Goal: Task Accomplishment & Management: Complete application form

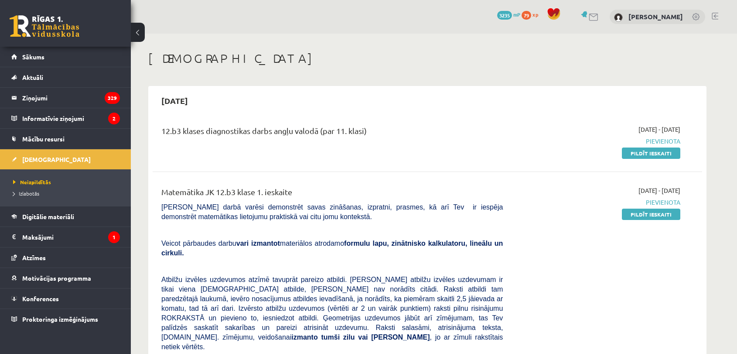
scroll to position [145, 0]
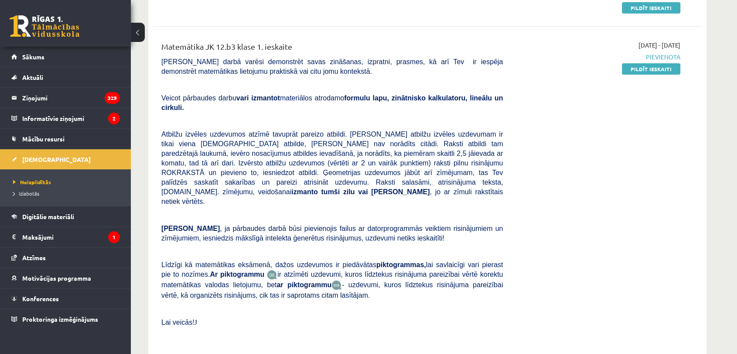
drag, startPoint x: 657, startPoint y: 69, endPoint x: 407, endPoint y: 46, distance: 250.6
click at [657, 69] on link "Pildīt ieskaiti" at bounding box center [651, 68] width 58 height 11
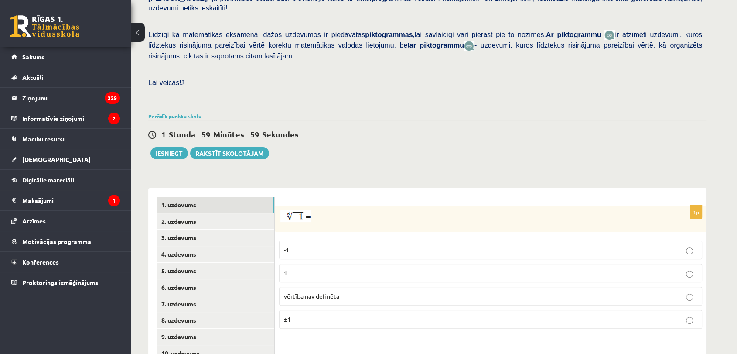
scroll to position [288, 0]
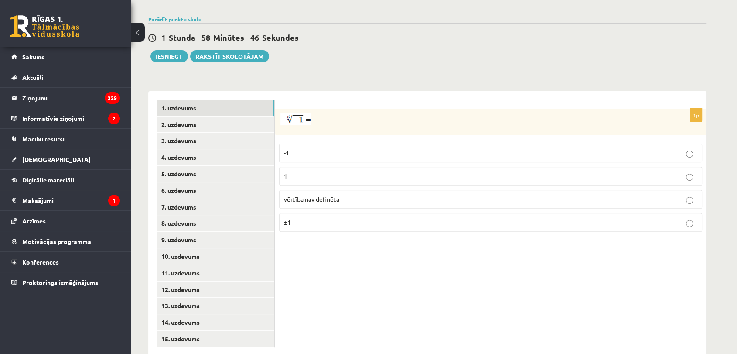
click at [304, 171] on p "1" at bounding box center [491, 175] width 414 height 9
click at [200, 117] on link "2. uzdevums" at bounding box center [215, 125] width 117 height 16
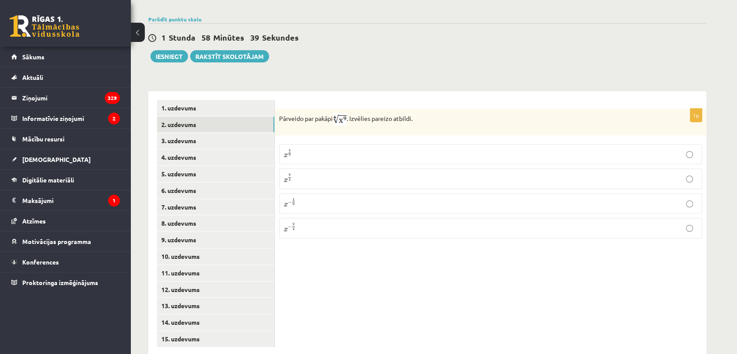
click at [327, 173] on p "x 9 4 x 9 4" at bounding box center [491, 178] width 414 height 10
click at [221, 133] on link "3. uzdevums" at bounding box center [215, 141] width 117 height 16
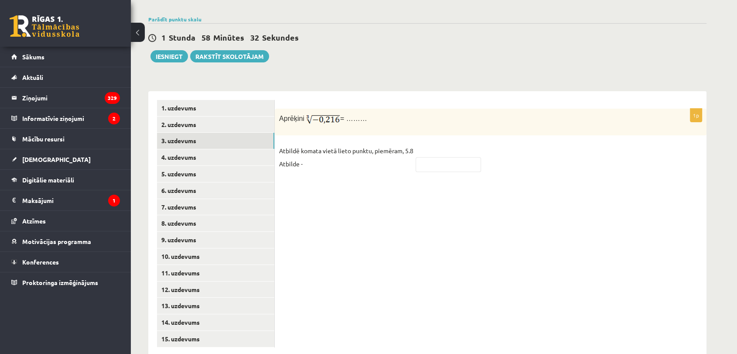
drag, startPoint x: 368, startPoint y: 102, endPoint x: 280, endPoint y: 98, distance: 88.2
click at [280, 113] on p "Aprēķini = ………" at bounding box center [469, 119] width 380 height 13
click at [491, 121] on div "1p Aprēķini = ……… Atbildē komata vietā lieto punktu, piemēram, 5.8 Atbilde -" at bounding box center [491, 144] width 432 height 71
click at [432, 157] on input "text" at bounding box center [448, 164] width 65 height 15
type input "****"
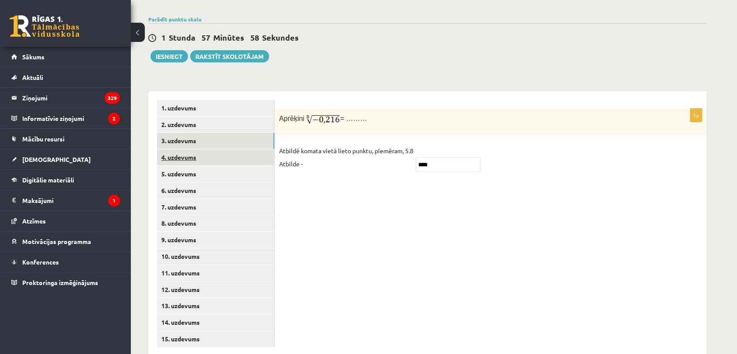
click at [204, 149] on link "4. uzdevums" at bounding box center [215, 157] width 117 height 16
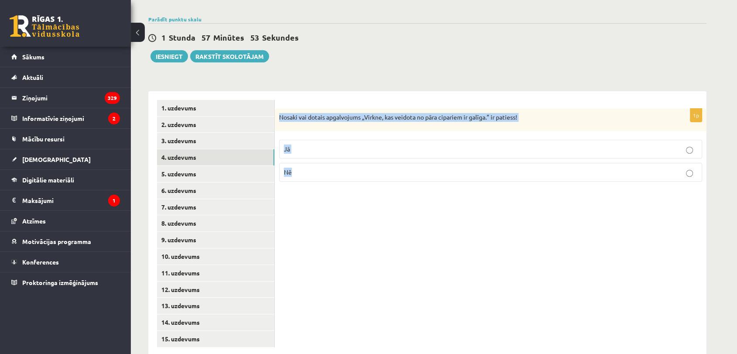
drag, startPoint x: 274, startPoint y: 98, endPoint x: 509, endPoint y: 167, distance: 244.8
click at [509, 167] on div "1p Nosaki vai dotais apgalvojums „Virkne, kas veidota no pāra cipariem ir galīg…" at bounding box center [491, 149] width 432 height 80
copy div "Nosaki vai dotais apgalvojums „Virkne, kas veidota no pāra cipariem ir galīga.”…"
click at [333, 168] on p "Nē" at bounding box center [491, 172] width 414 height 9
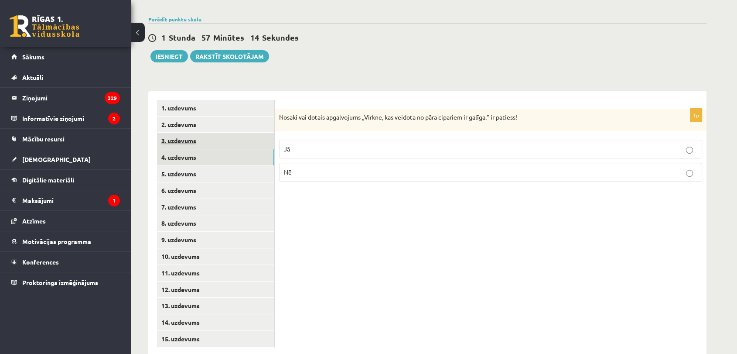
click at [206, 133] on link "3. uzdevums" at bounding box center [215, 141] width 117 height 16
click at [206, 149] on link "4. uzdevums" at bounding box center [215, 157] width 117 height 16
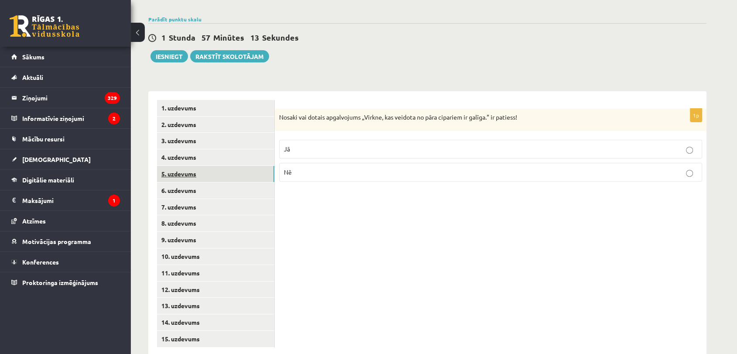
click at [207, 166] on link "5. uzdevums" at bounding box center [215, 174] width 117 height 16
click at [301, 164] on label "Nē" at bounding box center [490, 173] width 423 height 19
click at [220, 182] on link "6. uzdevums" at bounding box center [215, 190] width 117 height 16
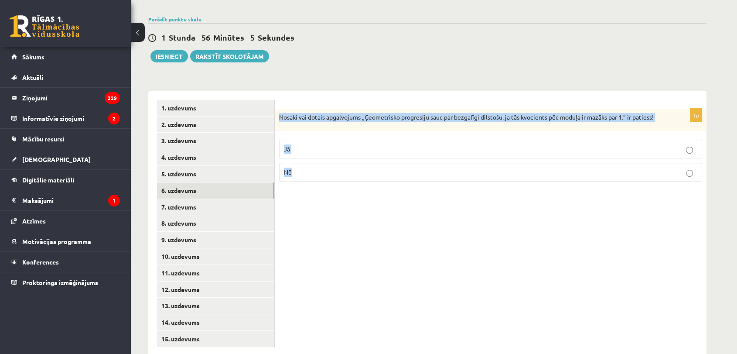
drag, startPoint x: 280, startPoint y: 94, endPoint x: 386, endPoint y: 168, distance: 129.1
click at [385, 168] on div "1p Nosaki vai dotais apgalvojums „Ģeometrisko progresiju sauc par bezgalīgi dil…" at bounding box center [491, 149] width 432 height 80
copy div "Nosaki vai dotais apgalvojums „Ģeometrisko progresiju sauc par bezgalīgi dilsto…"
click at [318, 144] on p "Jā" at bounding box center [491, 148] width 414 height 9
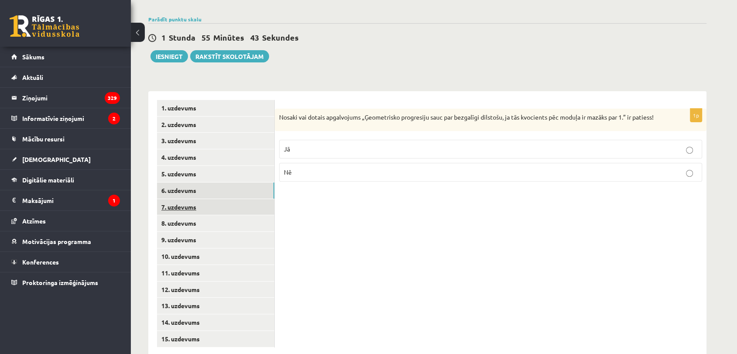
click at [207, 199] on link "7. uzdevums" at bounding box center [215, 207] width 117 height 16
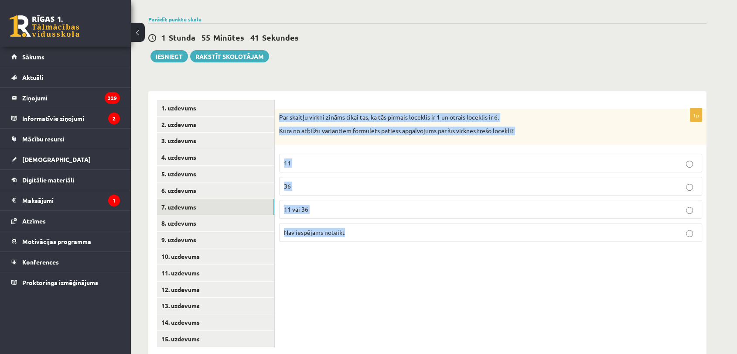
drag, startPoint x: 275, startPoint y: 95, endPoint x: 465, endPoint y: 226, distance: 230.5
click at [465, 226] on div "1p Par skaitļu virkni zināms tikai tas, ka tās pirmais loceklis ir 1 un otrais …" at bounding box center [491, 179] width 432 height 140
copy div "Par skaitļu virkni zināms tikai tas, ka tās pirmais loceklis ir 1 un otrais loc…"
click at [500, 91] on div "1p Par skaitļu virkni zināms tikai tas, ka tās pirmais loceklis ir 1 un otrais …" at bounding box center [491, 223] width 432 height 265
click at [500, 82] on div "**********" at bounding box center [427, 219] width 559 height 274
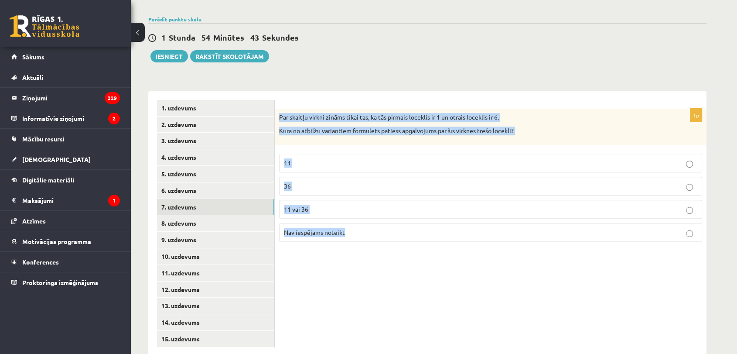
click at [332, 205] on p "11 vai 36" at bounding box center [491, 209] width 414 height 9
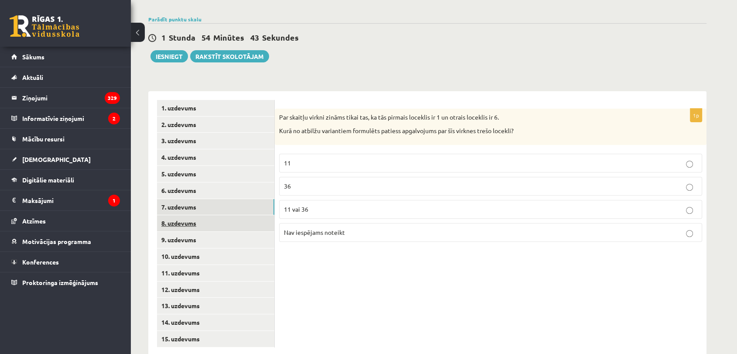
click at [210, 215] on link "8. uzdevums" at bounding box center [215, 223] width 117 height 16
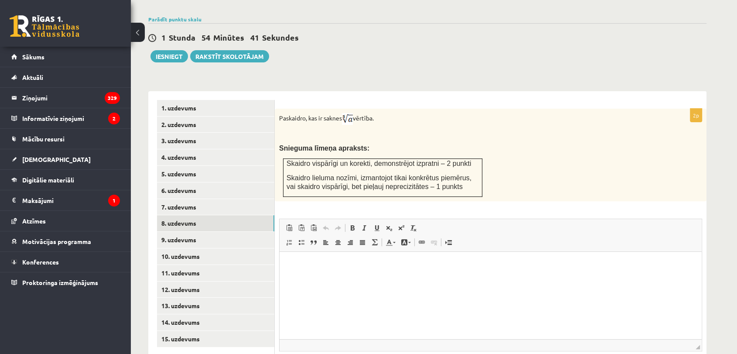
scroll to position [0, 0]
click at [324, 264] on p "Визуальный текстовый редактор, wiswyg-editor-user-answer-47024953934660" at bounding box center [490, 264] width 405 height 9
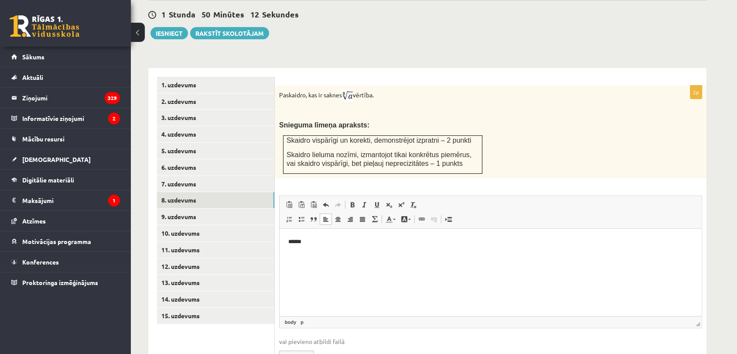
scroll to position [341, 0]
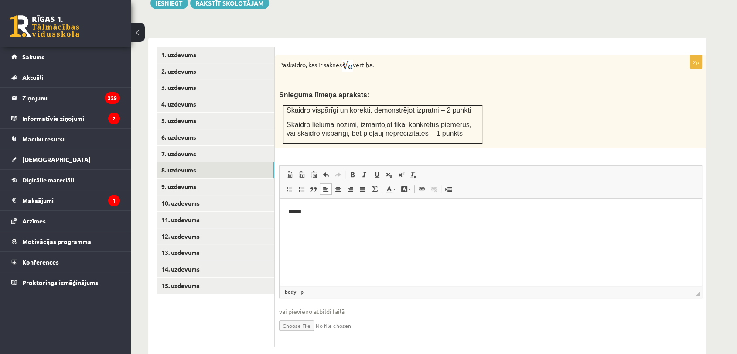
type input "**********"
click at [213, 178] on link "9. uzdevums" at bounding box center [215, 186] width 117 height 16
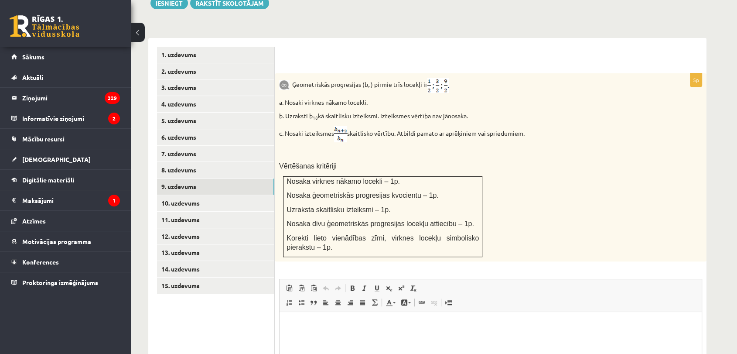
scroll to position [0, 0]
click at [348, 327] on p "Визуальный текстовый редактор, wiswyg-editor-user-answer-47024991211760" at bounding box center [490, 325] width 405 height 9
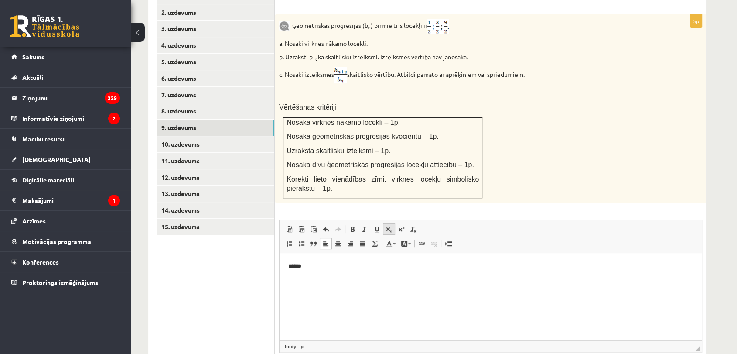
scroll to position [454, 0]
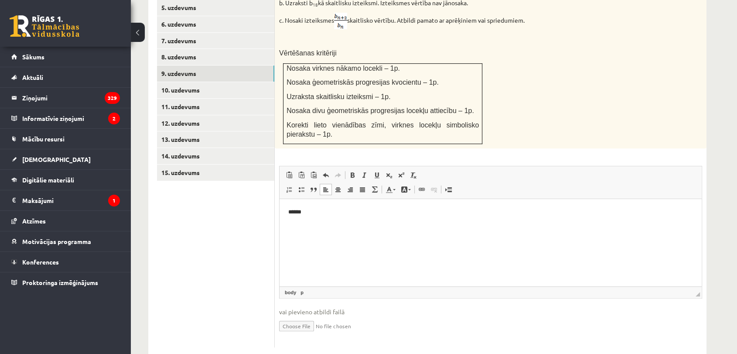
type input "**********"
click at [217, 82] on link "10. uzdevums" at bounding box center [215, 90] width 117 height 16
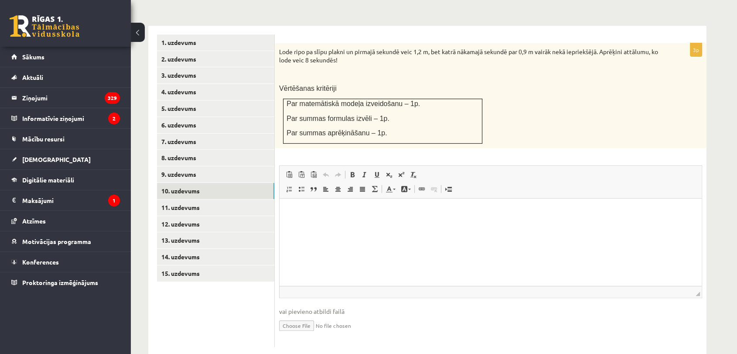
scroll to position [0, 0]
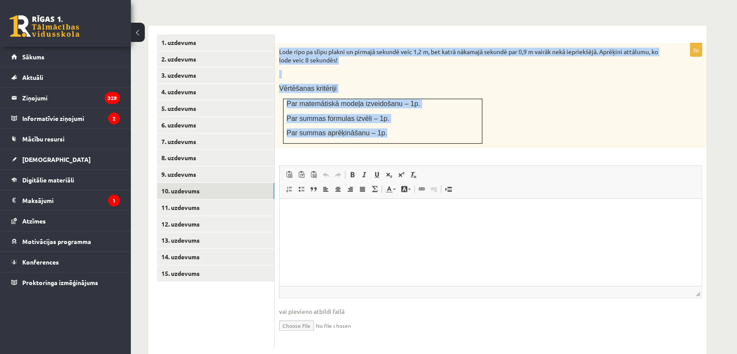
drag, startPoint x: 395, startPoint y: 110, endPoint x: 280, endPoint y: 23, distance: 144.8
click at [280, 26] on div "3p Lode ripo pa slīpu plakni un pirmajā sekundē veic 1,2 m, bet katrā nākamajā …" at bounding box center [491, 191] width 432 height 330
copy div "Lode ripo pa slīpu plakni un pirmajā sekundē veic 1,2 m, bet katrā nākamajā sek…"
click at [490, 106] on div "Lode ripo pa slīpu plakni un pirmajā sekundē veic 1,2 m, bet katrā nākamajā sek…" at bounding box center [491, 95] width 432 height 105
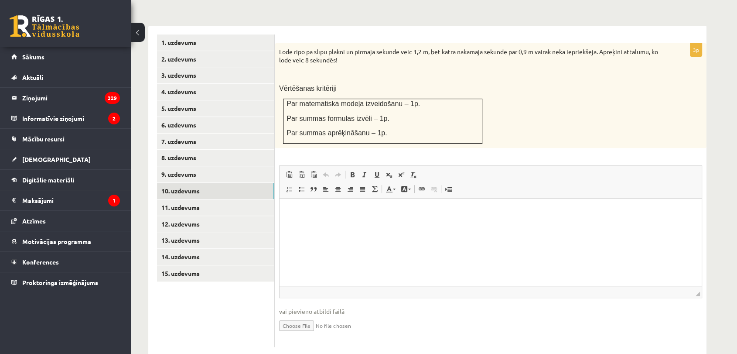
click at [381, 219] on html at bounding box center [491, 212] width 422 height 27
type input "**********"
click at [208, 199] on link "11. uzdevums" at bounding box center [215, 207] width 117 height 16
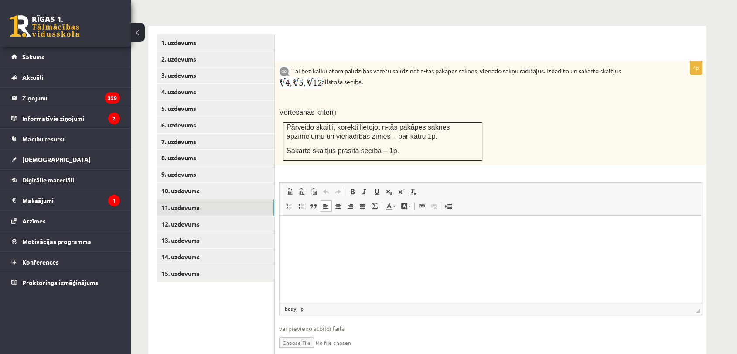
click at [360, 227] on p "Визуальный текстовый редактор, wiswyg-editor-user-answer-47024924623860" at bounding box center [490, 228] width 405 height 9
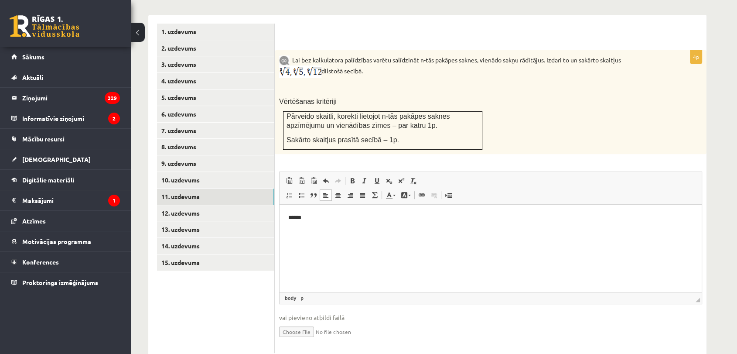
scroll to position [370, 0]
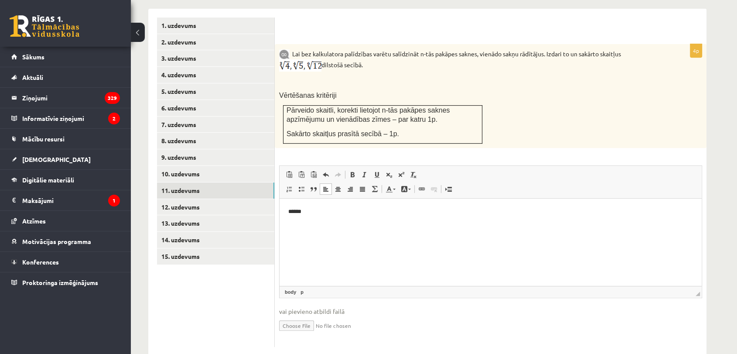
type input "**********"
click at [203, 199] on link "12. uzdevums" at bounding box center [215, 207] width 117 height 16
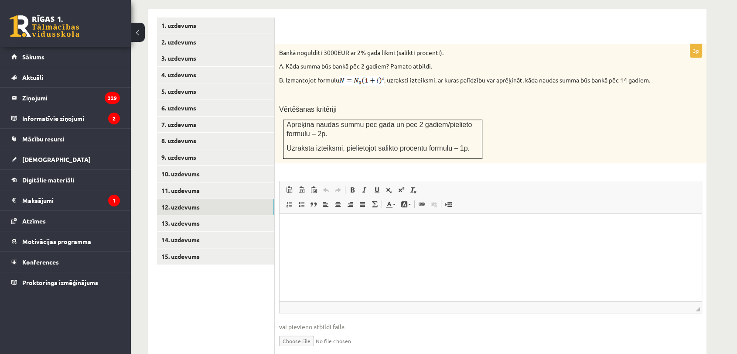
scroll to position [0, 0]
click at [214, 199] on link "12. uzdevums" at bounding box center [215, 207] width 117 height 16
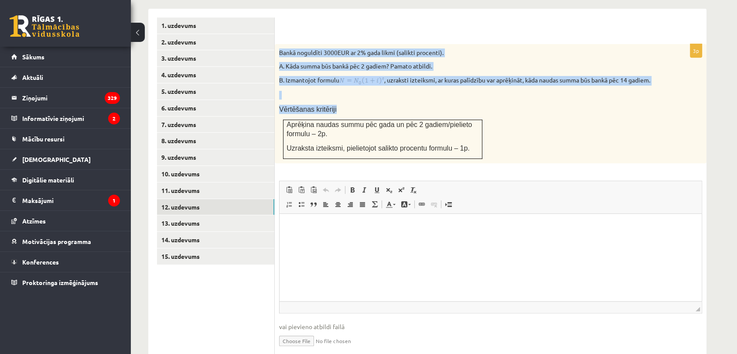
drag, startPoint x: 279, startPoint y: 31, endPoint x: 489, endPoint y: 140, distance: 236.2
click at [489, 140] on div "Bankā noguldīti 3000EUR ar 2% gada likmi (salikti procenti). A. Kāda summa būs …" at bounding box center [491, 104] width 432 height 120
click at [503, 121] on div "Bankā noguldīti 3000EUR ar 2% gada likmi (salikti procenti). A. Kāda summa būs …" at bounding box center [491, 104] width 432 height 120
click at [508, 127] on div "Bankā noguldīti 3000EUR ar 2% gada likmi (salikti procenti). A. Kāda summa būs …" at bounding box center [491, 104] width 432 height 120
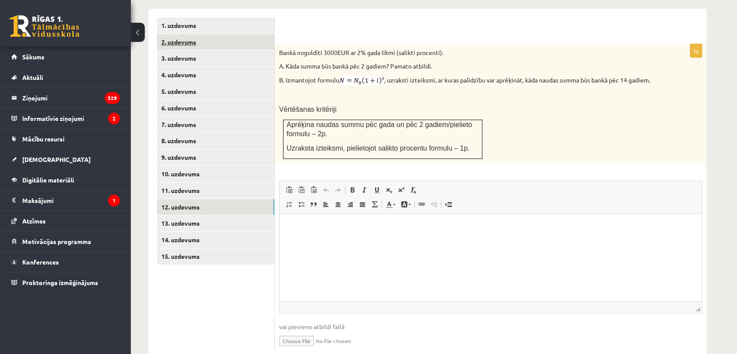
drag, startPoint x: 468, startPoint y: 133, endPoint x: 274, endPoint y: 22, distance: 223.4
click at [274, 22] on div "**********" at bounding box center [427, 190] width 559 height 363
copy div "3. uzdevums 4. uzdevums 5. uzdevums 6. uzdevums 7. uzdevums 8. uzdevums 9. uzde…"
click at [571, 83] on div "Bankā noguldīti 3000EUR ar 2% gada likmi (salikti procenti). A. Kāda summa būs …" at bounding box center [491, 104] width 432 height 120
click at [440, 21] on form "3p Bankā noguldīti 3000EUR ar 2% gada likmi (salikti procenti). A. Kāda summa b…" at bounding box center [491, 189] width 415 height 345
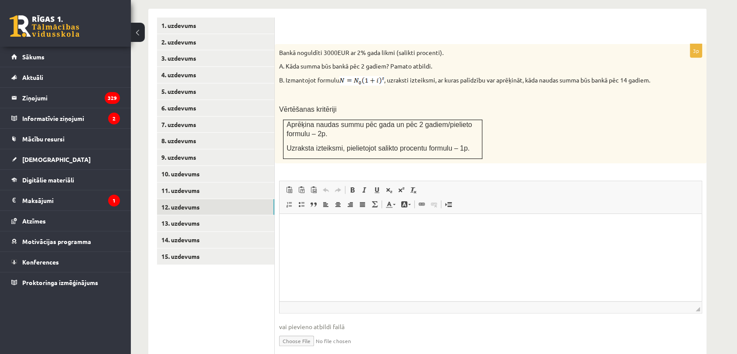
click at [555, 184] on span "Вставить Комбинация клавиш Ctrl+V Вставить только текст Комбинация клавиш Ctrl+…" at bounding box center [490, 191] width 415 height 14
click at [538, 231] on p "Визуальный текстовый редактор, wiswyg-editor-user-answer-47024771690800" at bounding box center [490, 227] width 405 height 9
click at [544, 145] on div "3p Bankā noguldīti 3000EUR ar 2% gada likmi (salikti procenti). A. Kāda summa b…" at bounding box center [491, 203] width 432 height 319
click at [388, 240] on html at bounding box center [491, 227] width 422 height 27
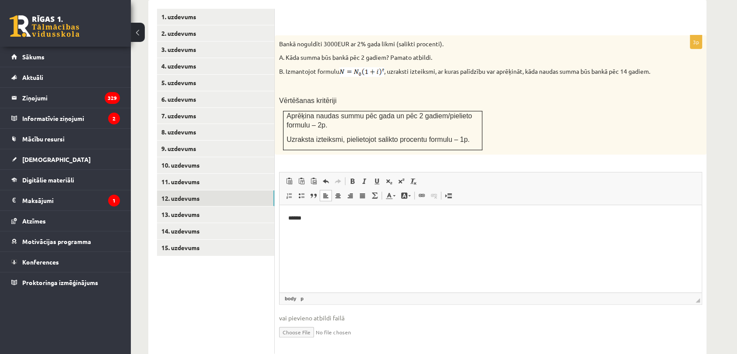
scroll to position [385, 0]
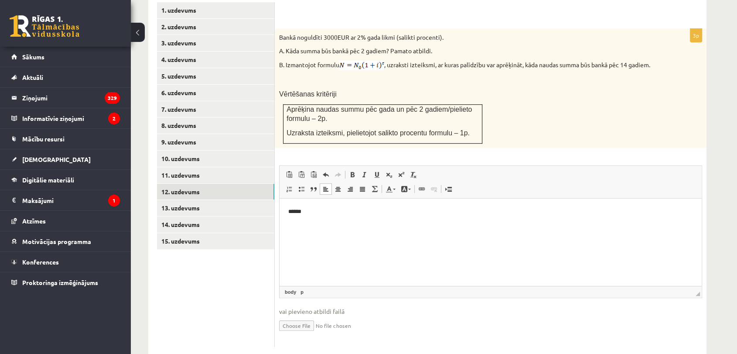
type input "**********"
click at [224, 200] on link "13. uzdevums" at bounding box center [215, 208] width 117 height 16
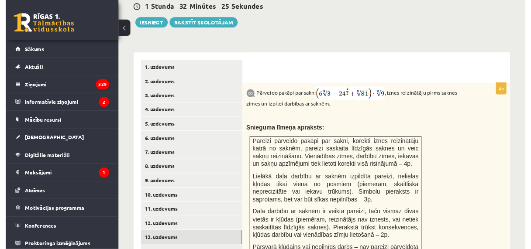
scroll to position [337, 0]
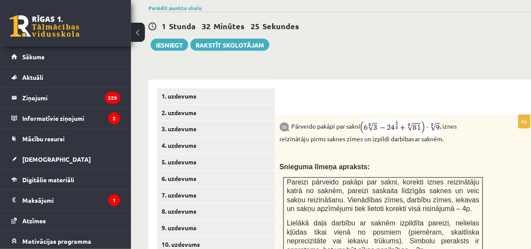
drag, startPoint x: 726, startPoint y: 0, endPoint x: 357, endPoint y: 122, distance: 389.1
click at [357, 122] on p "Pārveido pakāpi par sakni , iznes reizinātāju pirms saknes zīmes un izpildi dar…" at bounding box center [382, 132] width 207 height 24
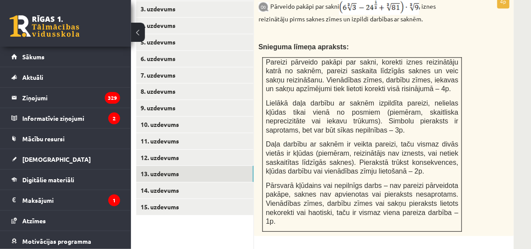
scroll to position [582, 21]
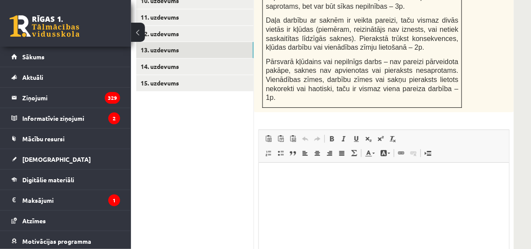
click at [324, 184] on html at bounding box center [383, 175] width 250 height 27
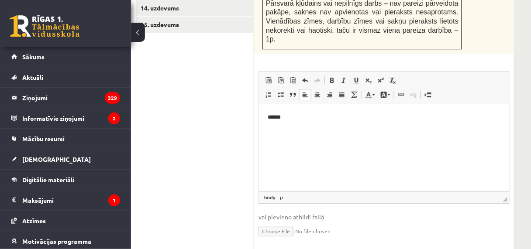
scroll to position [641, 21]
click at [277, 221] on input "file" at bounding box center [383, 230] width 251 height 18
type input "**********"
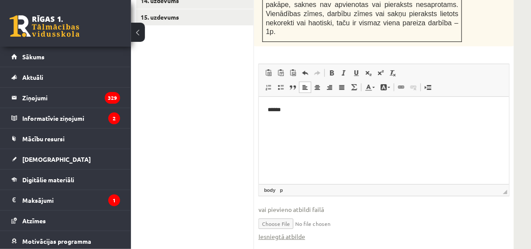
scroll to position [649, 21]
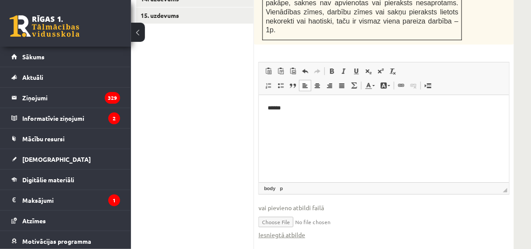
click at [375, 213] on input "file" at bounding box center [383, 222] width 251 height 18
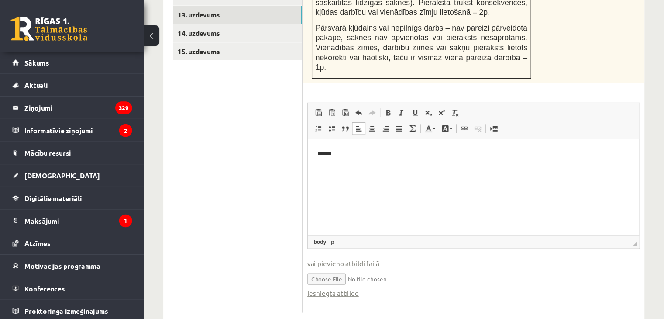
scroll to position [551, 0]
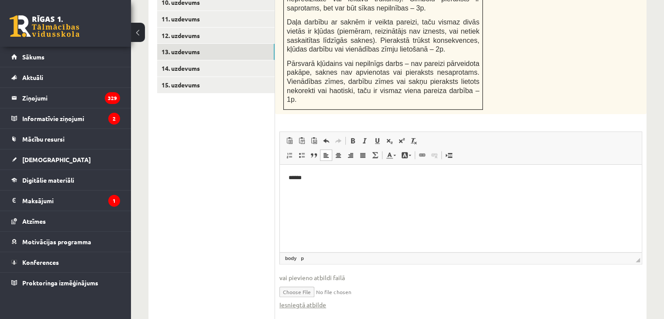
drag, startPoint x: 521, startPoint y: 0, endPoint x: 270, endPoint y: 139, distance: 287.7
click at [270, 139] on ul "1. uzdevums 2. uzdevums 3. uzdevums 4. uzdevums 5. uzdevums 6. uzdevums 7. uzde…" at bounding box center [216, 84] width 118 height 476
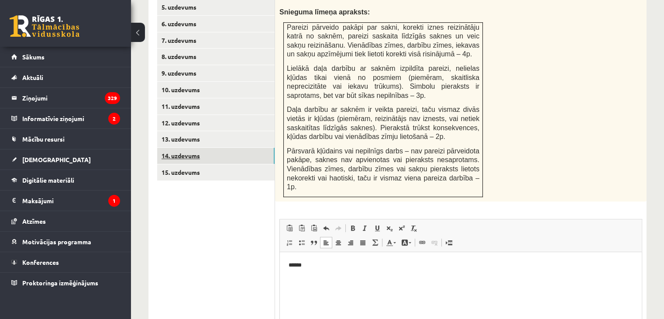
click at [229, 147] on link "14. uzdevums" at bounding box center [215, 155] width 117 height 16
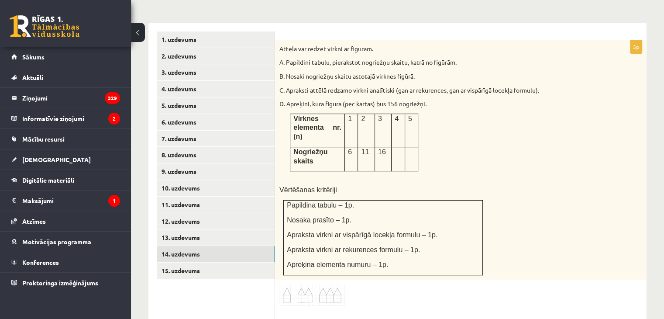
scroll to position [0, 0]
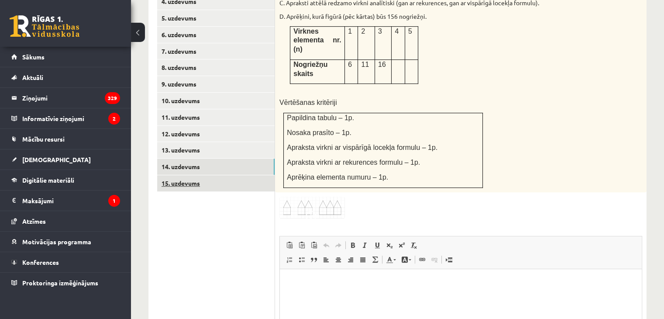
click at [189, 175] on link "15. uzdevums" at bounding box center [215, 183] width 117 height 16
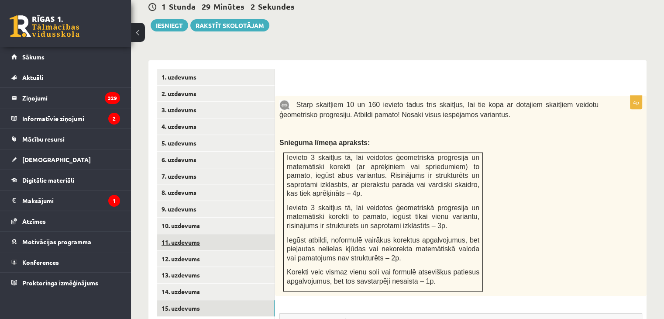
scroll to position [379, 0]
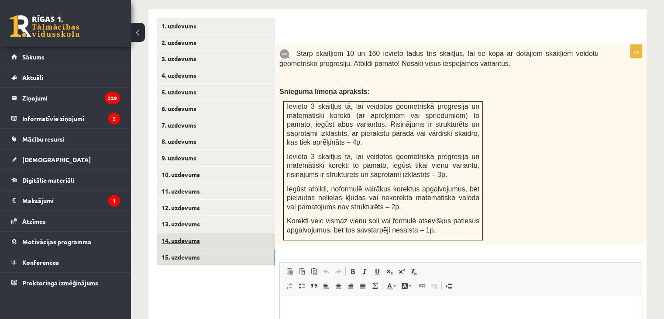
click at [191, 232] on link "14. uzdevums" at bounding box center [215, 240] width 117 height 16
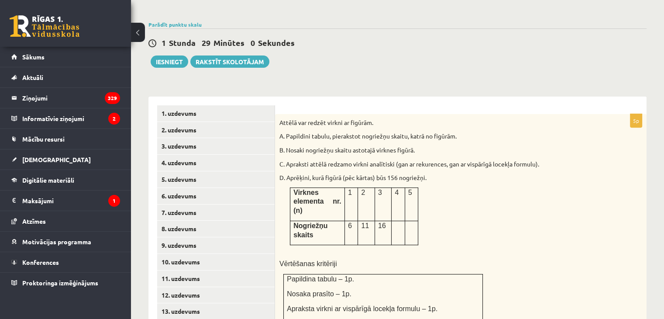
scroll to position [0, 0]
click at [366, 146] on p "B. Nosaki nogriežņu skaitu astotajā virknes figūrā." at bounding box center [438, 150] width 319 height 9
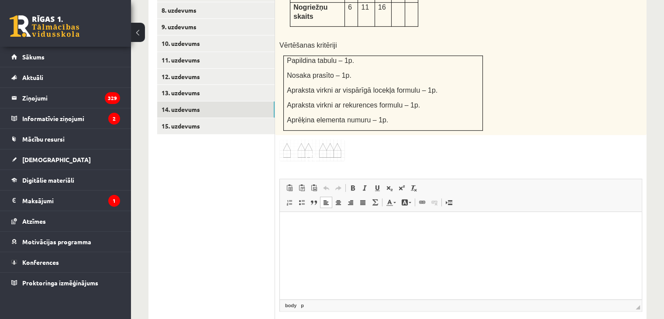
click at [356, 238] on html at bounding box center [461, 225] width 362 height 27
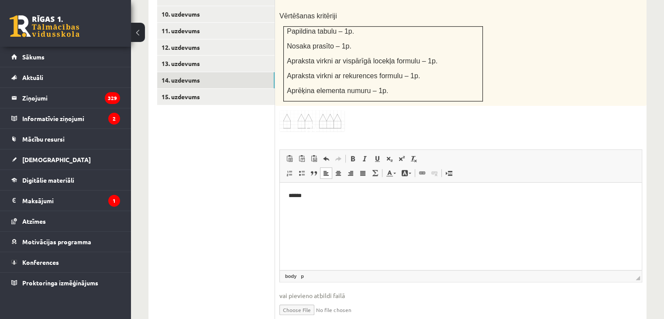
type input "**********"
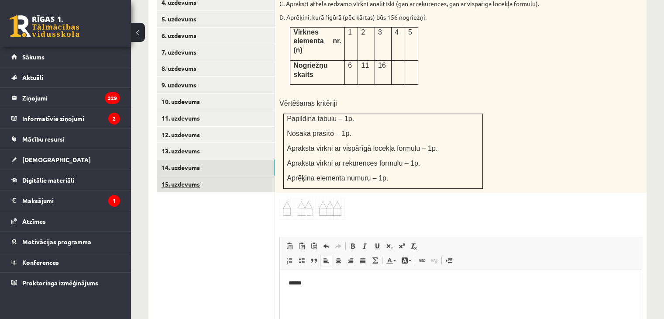
click at [208, 176] on link "15. uzdevums" at bounding box center [215, 184] width 117 height 16
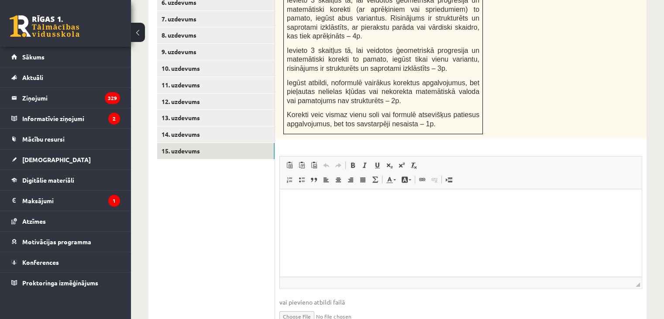
scroll to position [510, 0]
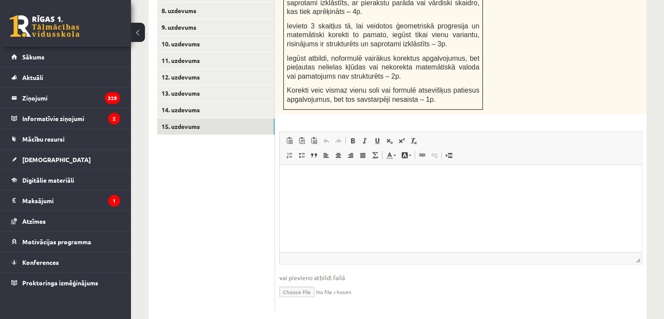
click at [382, 191] on html at bounding box center [461, 177] width 362 height 27
type input "**********"
click at [229, 212] on ul "1. uzdevums 2. uzdevums 3. uzdevums 4. uzdevums 5. uzdevums 6. uzdevums 7. uzde…" at bounding box center [216, 104] width 118 height 435
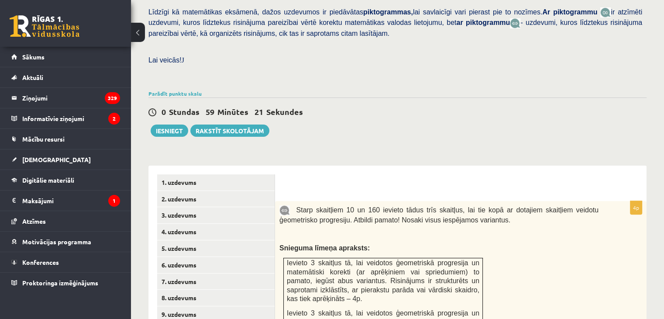
scroll to position [169, 0]
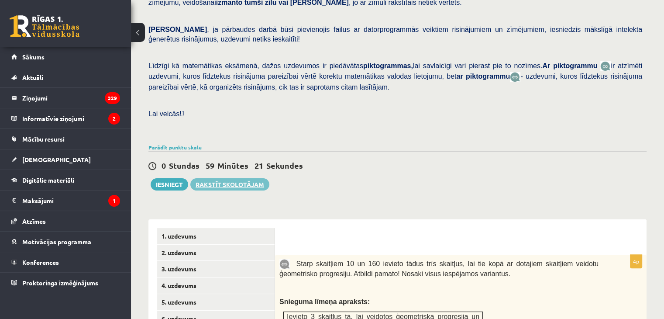
click at [234, 178] on link "Rakstīt skolotājam" at bounding box center [229, 184] width 79 height 12
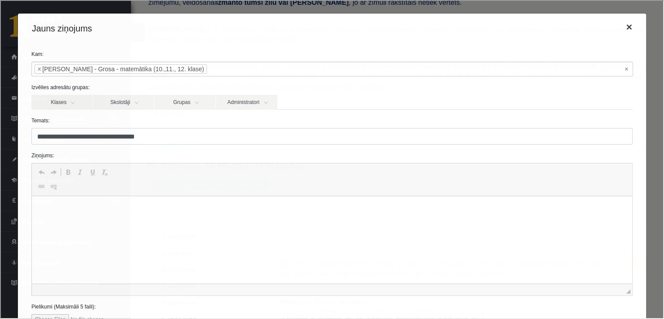
scroll to position [0, 0]
click at [625, 28] on button "×" at bounding box center [628, 26] width 20 height 24
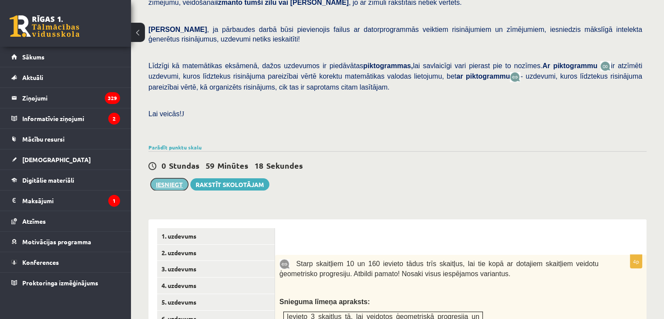
click at [172, 178] on button "Iesniegt" at bounding box center [170, 184] width 38 height 12
